Goal: Information Seeking & Learning: Learn about a topic

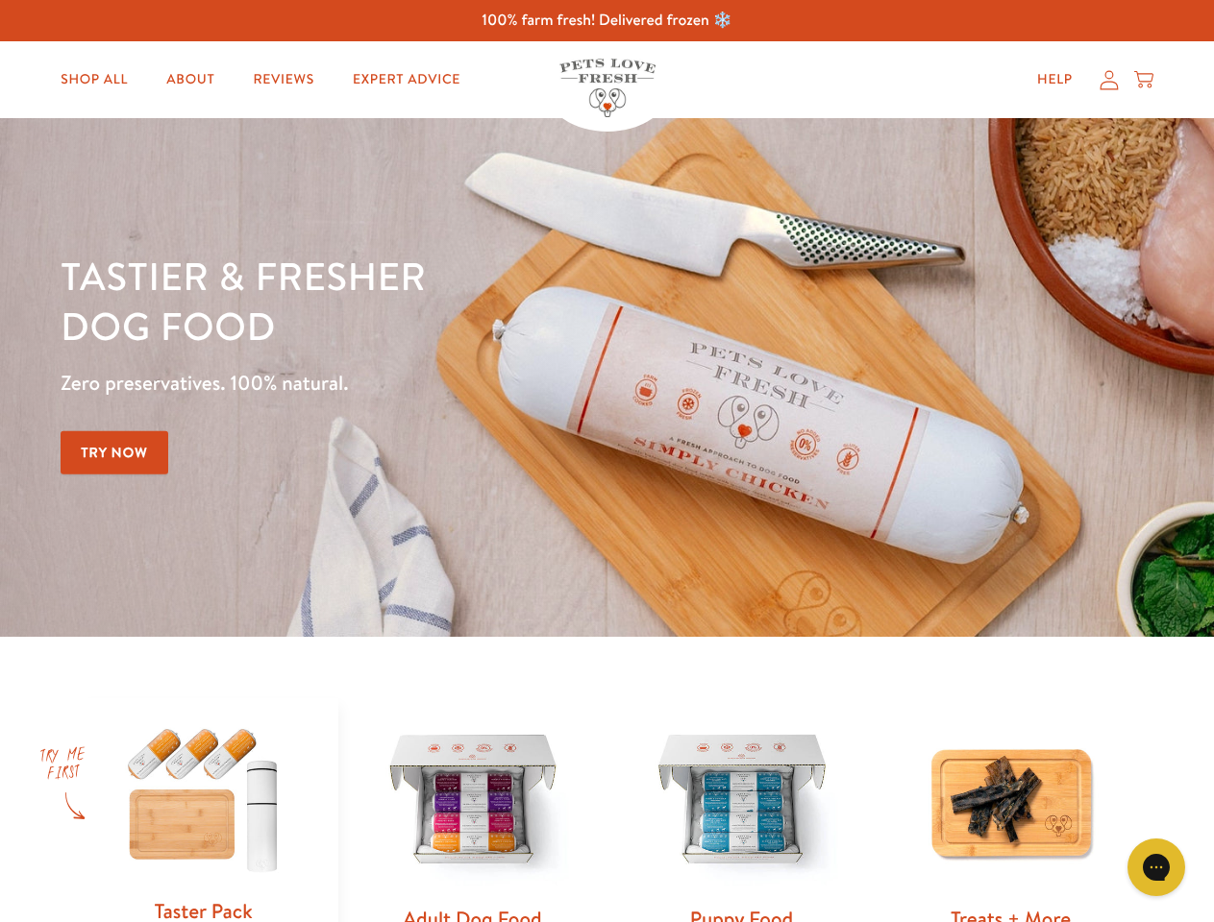
click at [606, 461] on div "Tastier & fresher dog food Zero preservatives. 100% natural. Try Now" at bounding box center [425, 378] width 728 height 254
click at [1156, 868] on icon "Gorgias live chat" at bounding box center [1155, 867] width 18 height 18
